Goal: Navigation & Orientation: Find specific page/section

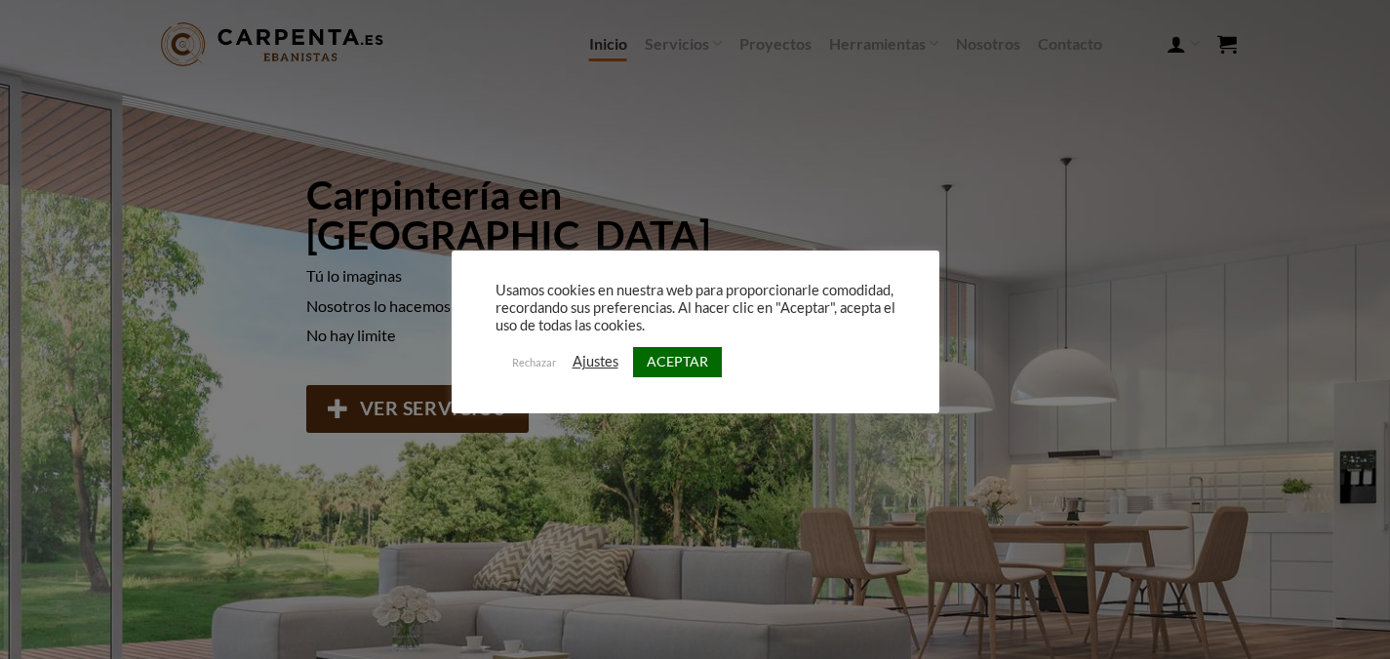
click at [675, 358] on link "ACEPTAR" at bounding box center [677, 362] width 89 height 30
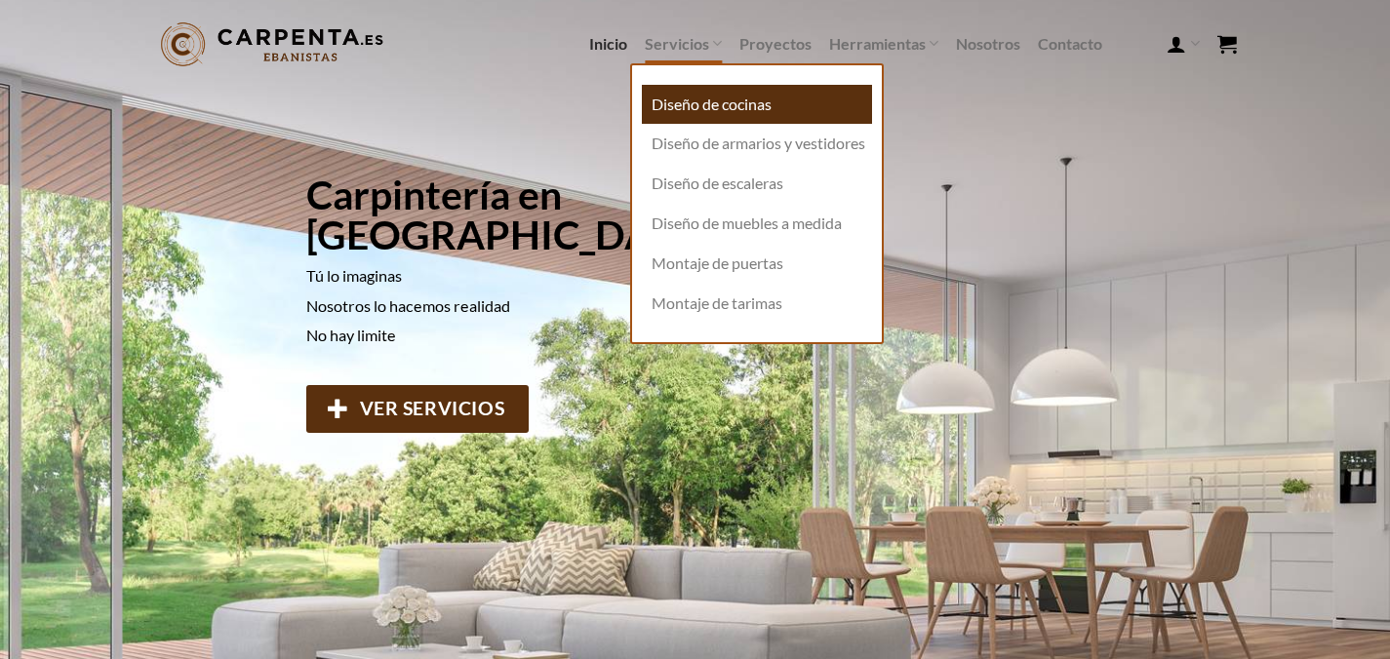
click at [695, 96] on link "Diseño de cocinas" at bounding box center [757, 105] width 230 height 40
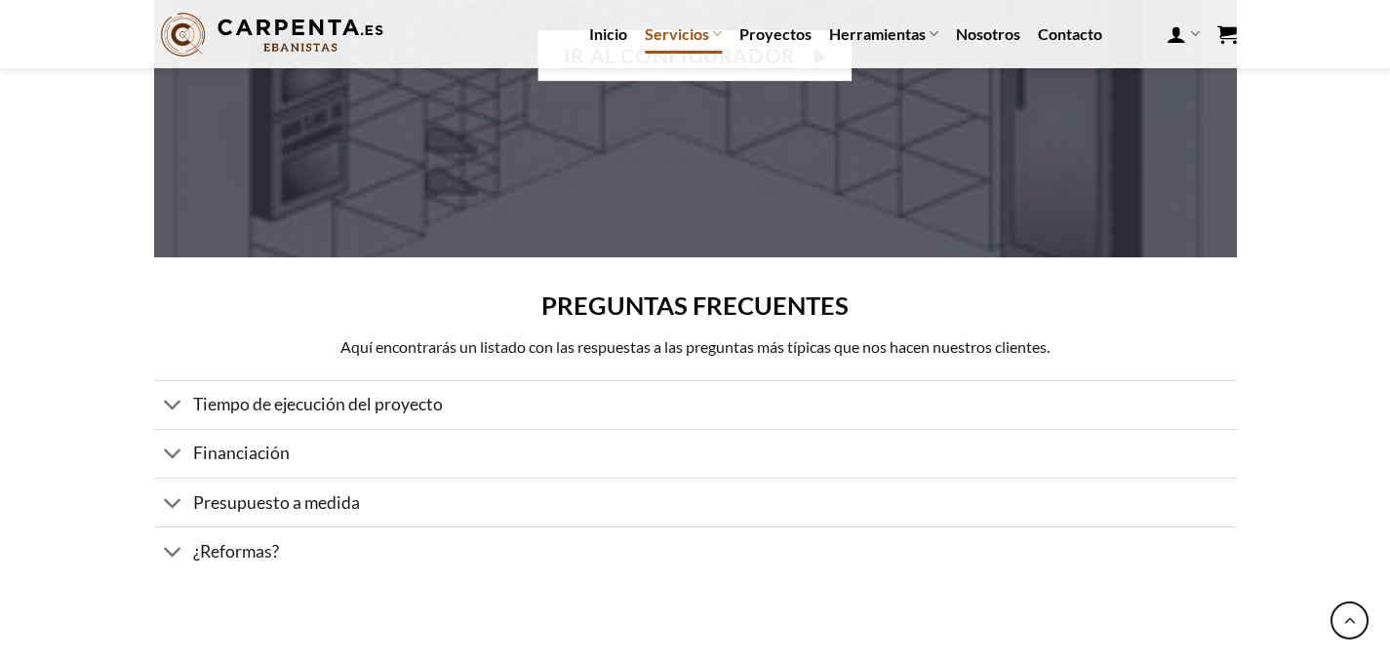
scroll to position [2710, 0]
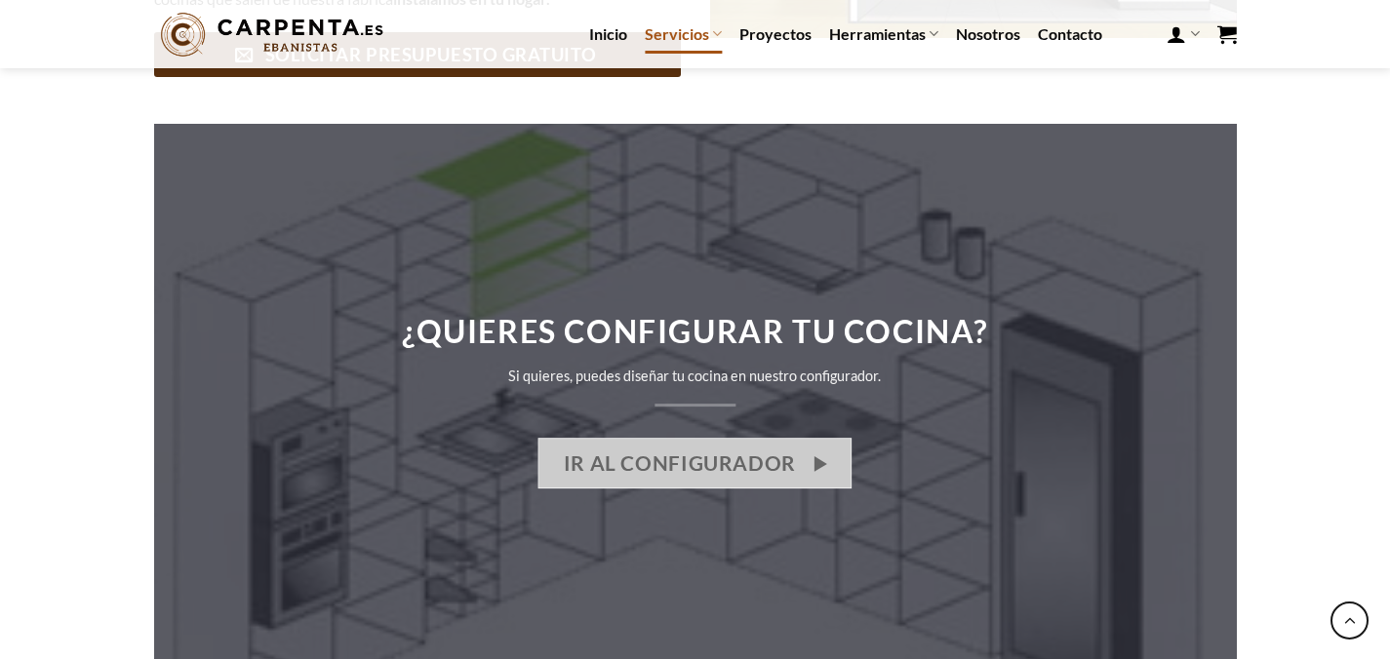
click at [703, 447] on span "IR AL CONFIGURADOR" at bounding box center [680, 463] width 232 height 32
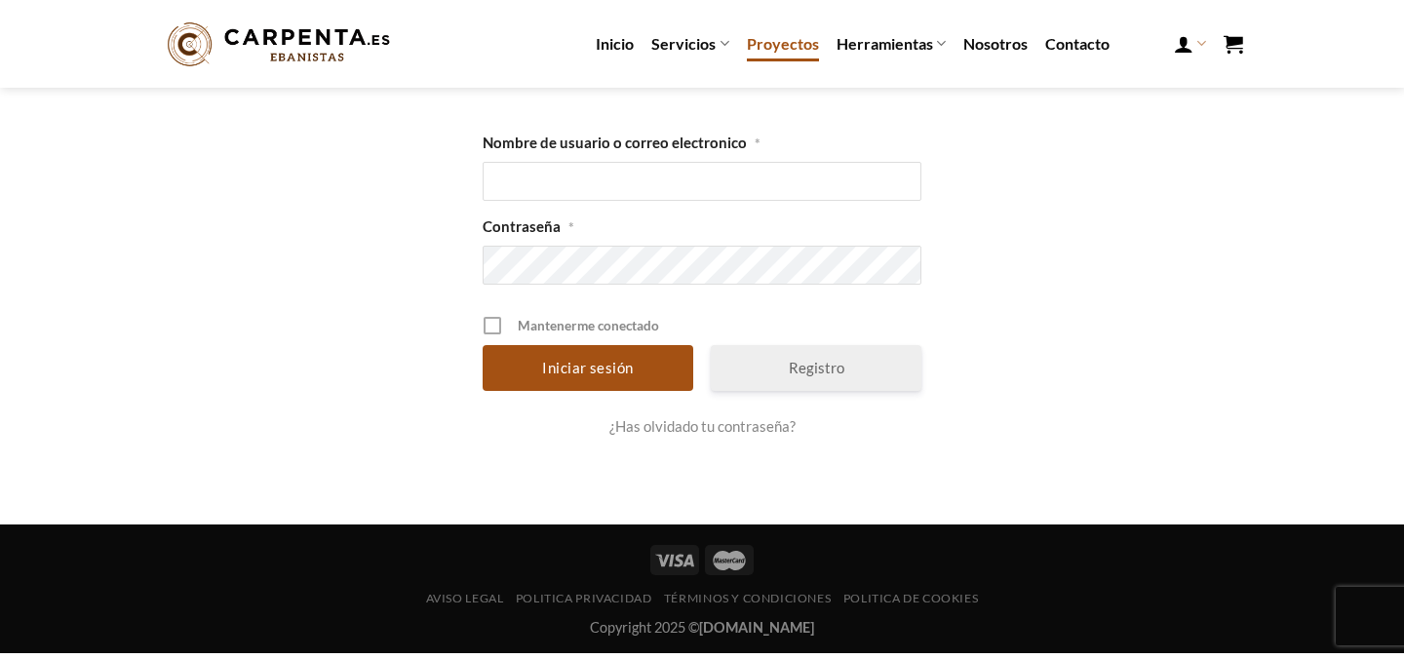
click at [793, 48] on link "Proyectos" at bounding box center [783, 43] width 72 height 35
